Goal: Transaction & Acquisition: Purchase product/service

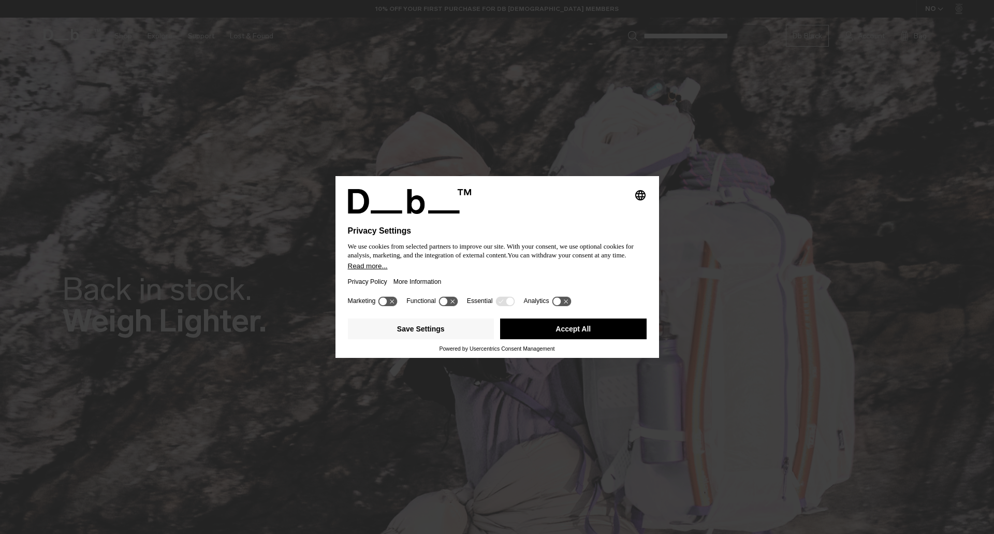
click at [576, 327] on button "Accept All" at bounding box center [573, 328] width 147 height 21
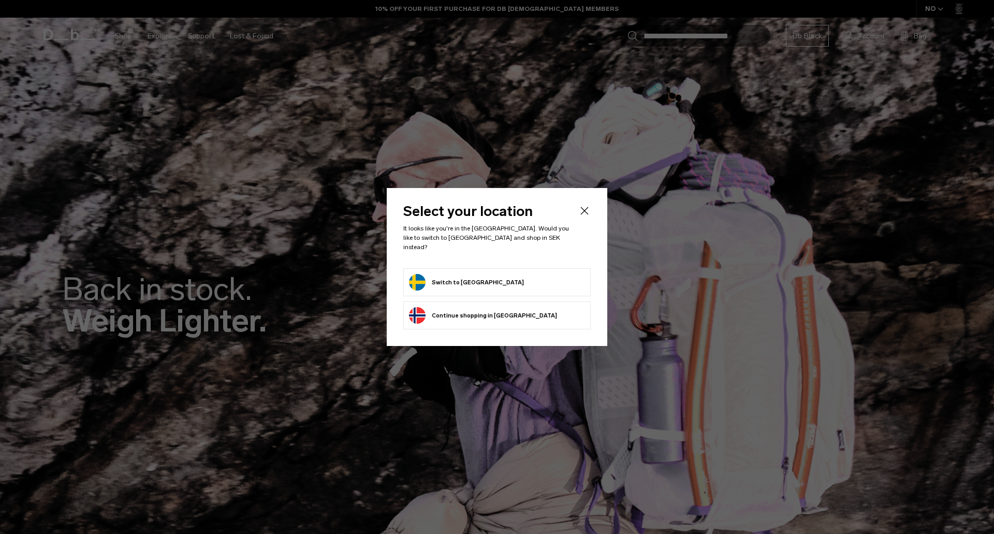
click at [499, 283] on form "Switch to Sweden" at bounding box center [497, 282] width 176 height 17
click at [436, 277] on button "Switch to Sweden" at bounding box center [466, 282] width 115 height 17
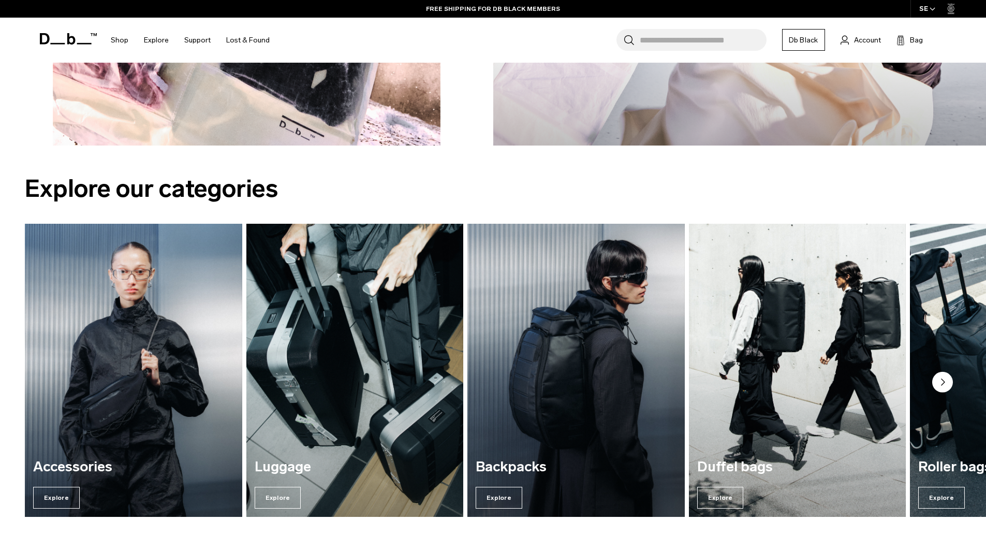
scroll to position [1346, 0]
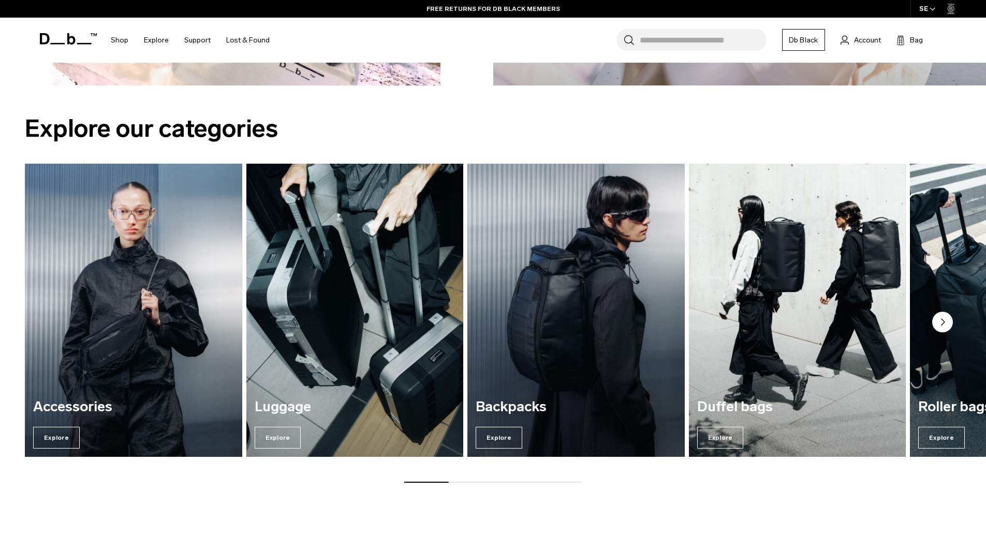
click at [515, 411] on h3 "Backpacks" at bounding box center [576, 407] width 201 height 16
